Goal: Navigation & Orientation: Find specific page/section

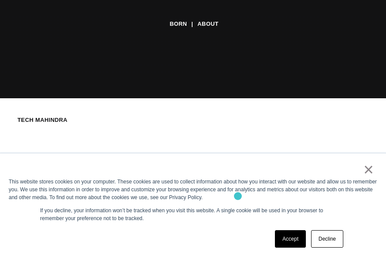
scroll to position [174, 0]
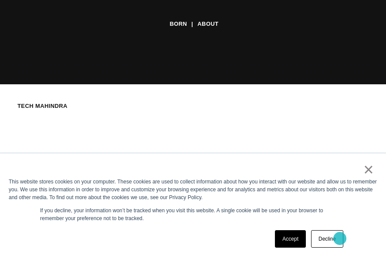
click at [340, 238] on link "Decline" at bounding box center [327, 238] width 32 height 17
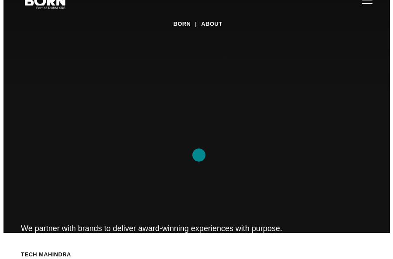
scroll to position [0, 0]
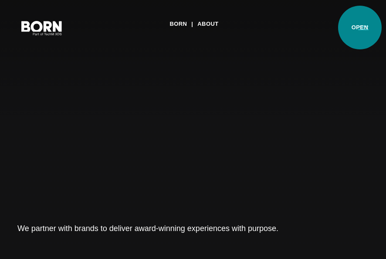
click at [360, 27] on button "Primary Menu" at bounding box center [363, 27] width 21 height 18
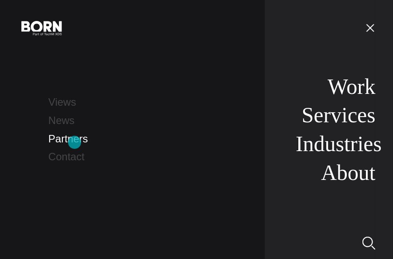
click at [75, 142] on link "Partners" at bounding box center [68, 139] width 40 height 12
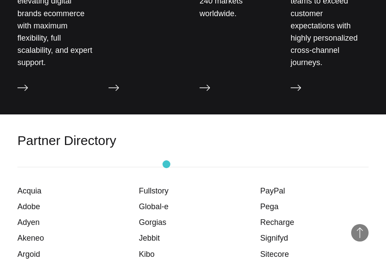
scroll to position [1265, 0]
